Goal: Task Accomplishment & Management: Manage account settings

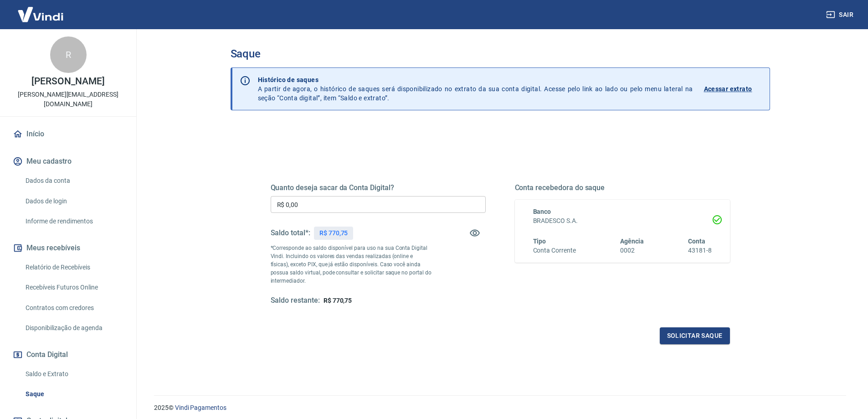
click at [360, 199] on input "R$ 0,00" at bounding box center [378, 204] width 215 height 17
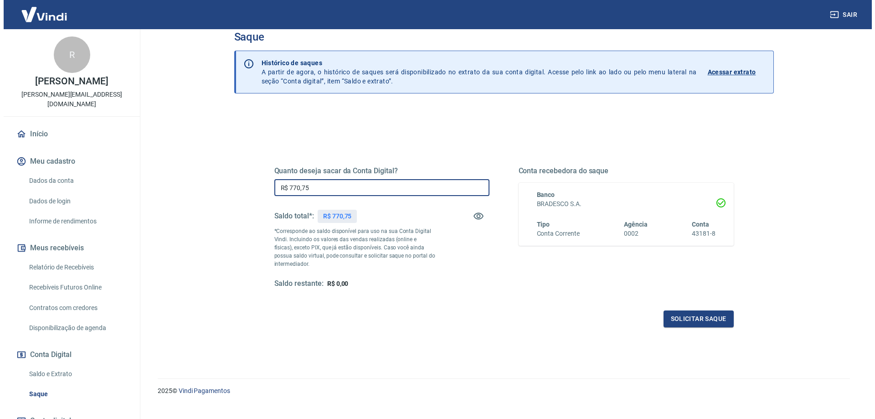
scroll to position [32, 0]
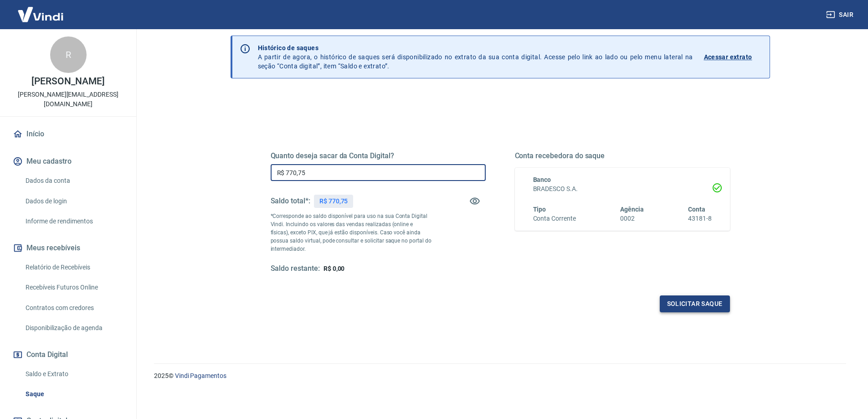
type input "R$ 770,75"
click at [689, 306] on button "Solicitar saque" at bounding box center [695, 303] width 70 height 17
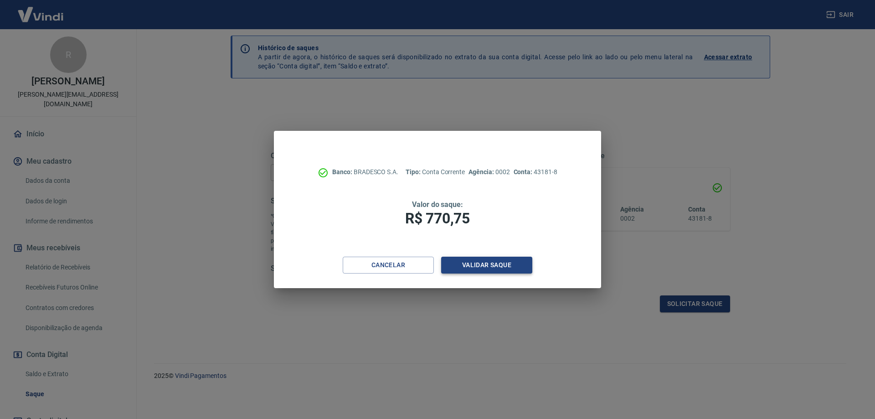
click at [491, 265] on button "Validar saque" at bounding box center [486, 265] width 91 height 17
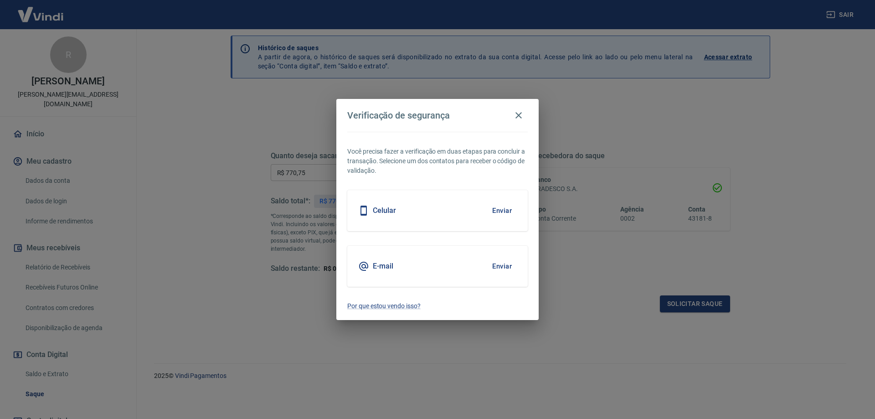
click at [504, 209] on button "Enviar" at bounding box center [502, 210] width 30 height 19
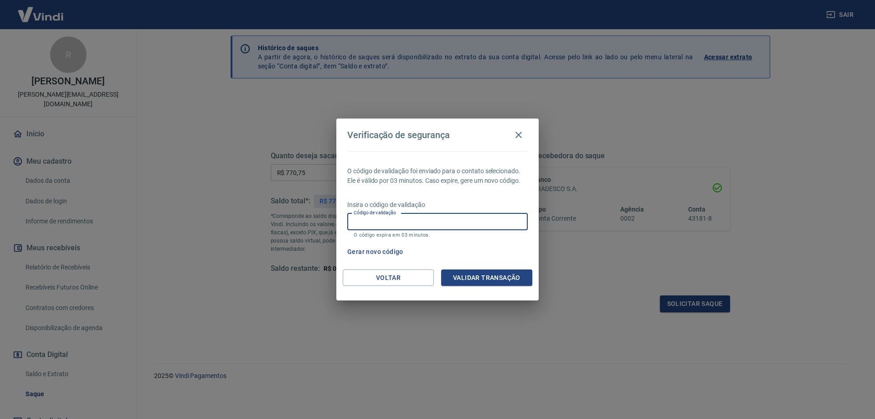
click at [463, 221] on input "Código de validação" at bounding box center [437, 221] width 180 height 17
type input "534682"
click at [494, 274] on button "Validar transação" at bounding box center [486, 277] width 91 height 17
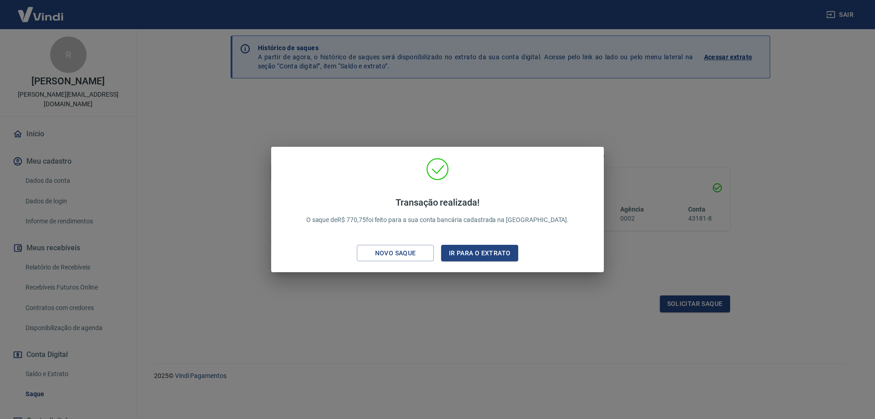
click at [667, 185] on div "Transação realizada! O saque de R$ 770,75 foi feito para a sua conta bancária c…" at bounding box center [437, 209] width 875 height 419
